Goal: Task Accomplishment & Management: Manage account settings

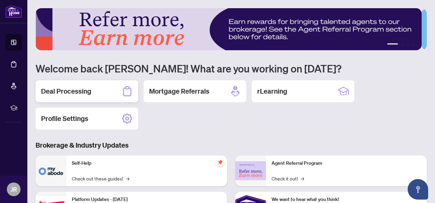
click at [107, 90] on div "Deal Processing" at bounding box center [87, 91] width 103 height 22
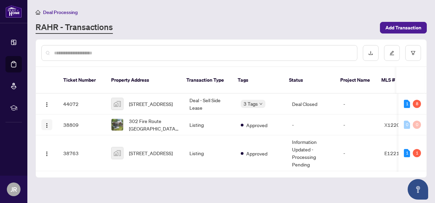
click at [50, 119] on button "button" at bounding box center [46, 124] width 11 height 11
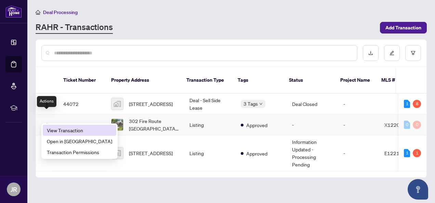
click at [83, 130] on span "View Transaction" at bounding box center [79, 130] width 65 height 8
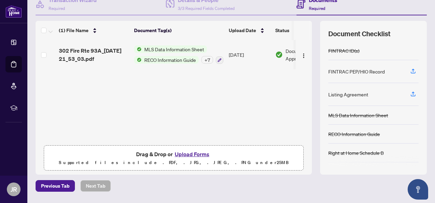
scroll to position [92, 0]
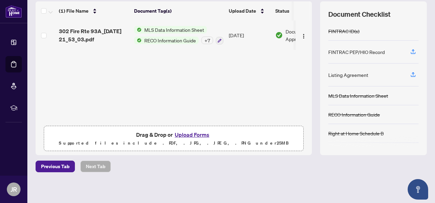
click at [191, 135] on button "Upload Forms" at bounding box center [192, 134] width 39 height 9
